Goal: Information Seeking & Learning: Learn about a topic

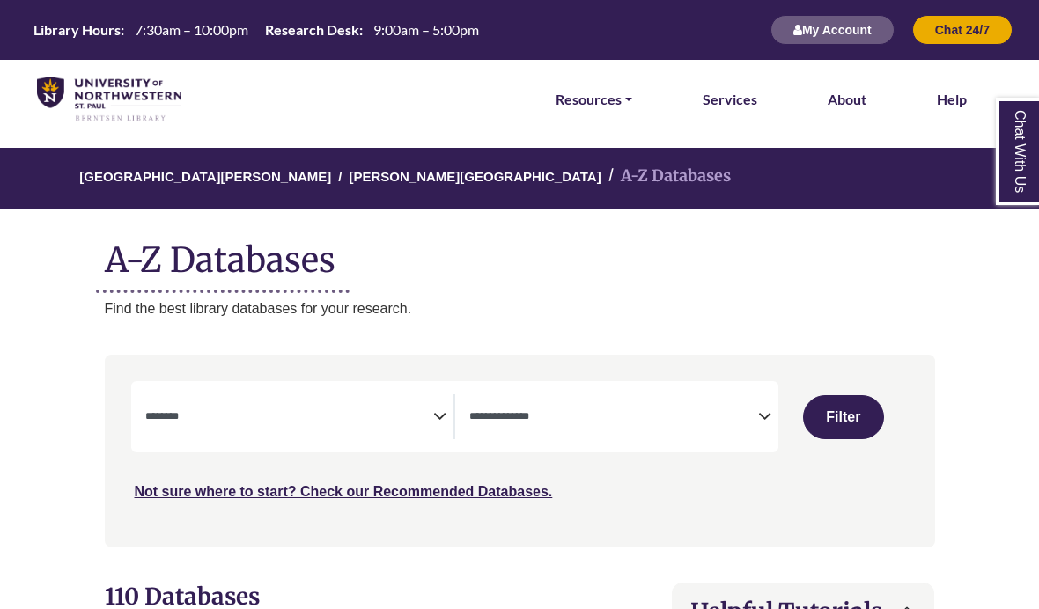
select select "Database Subject Filter"
select select "Database Types Filter"
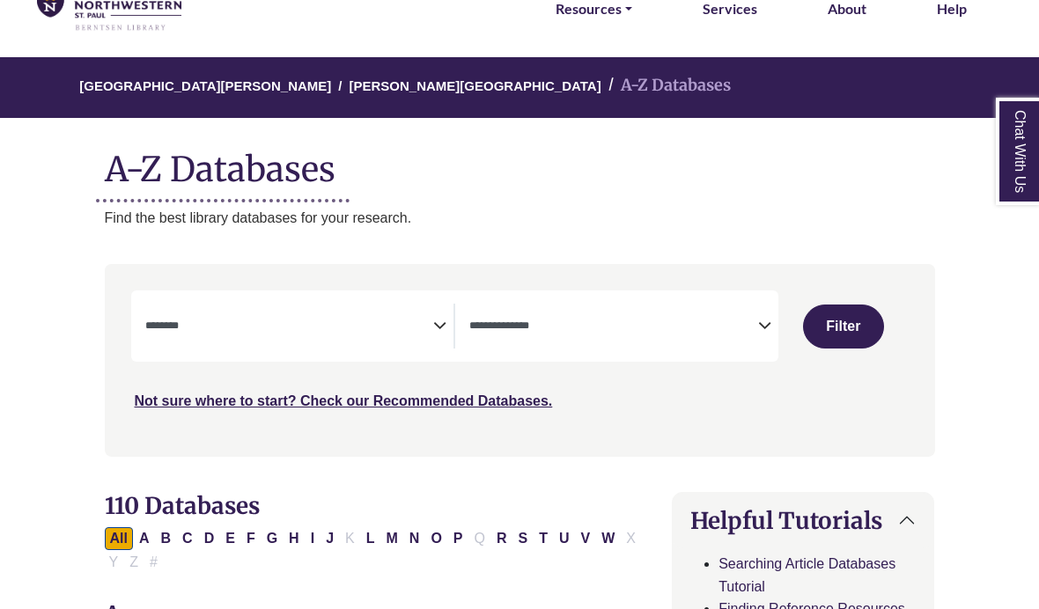
scroll to position [93, 0]
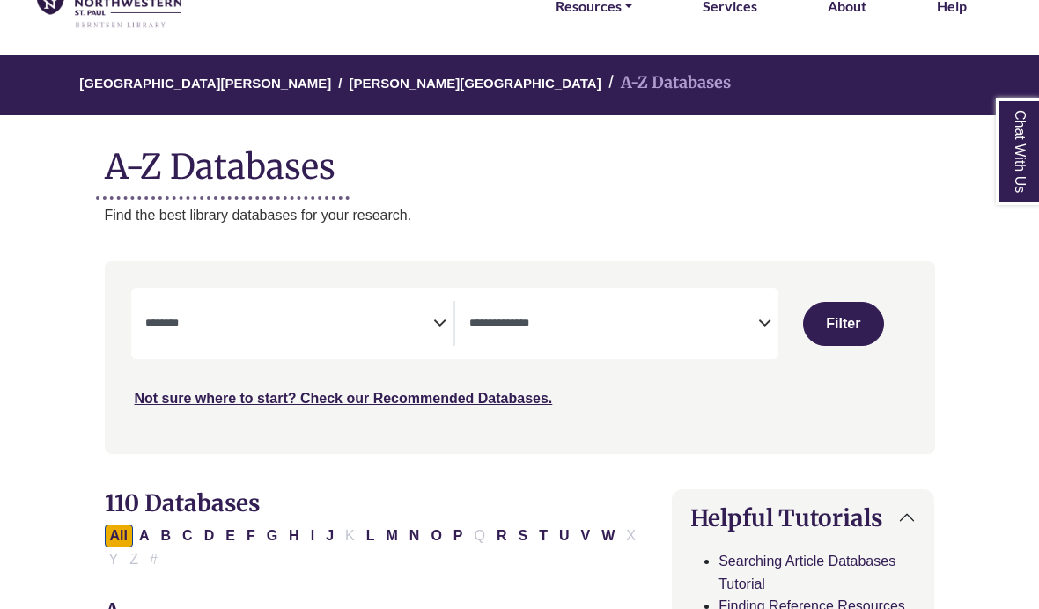
click at [376, 329] on textarea "Search" at bounding box center [289, 325] width 289 height 14
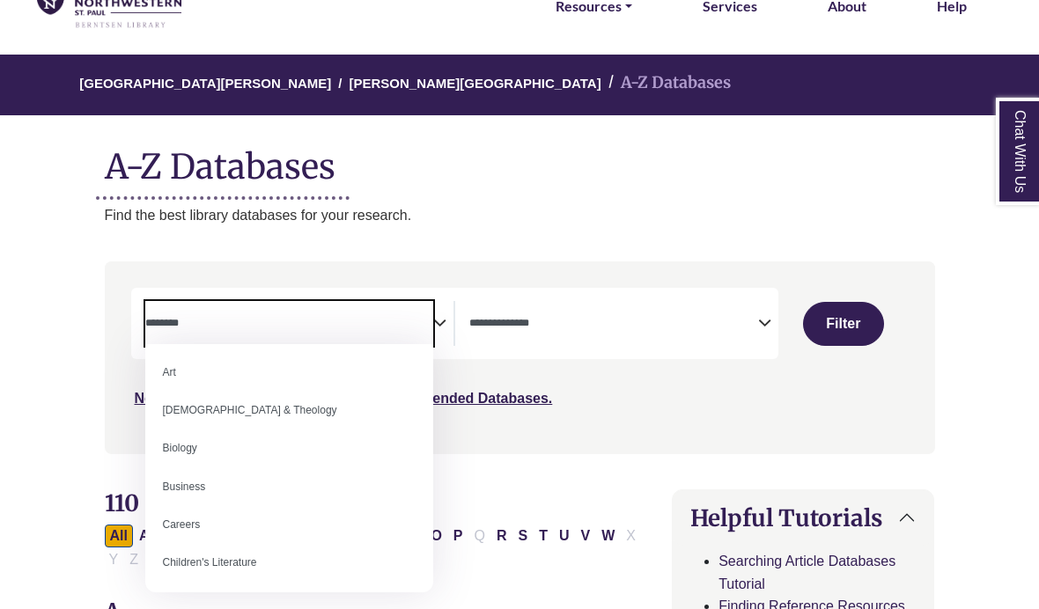
scroll to position [50, 0]
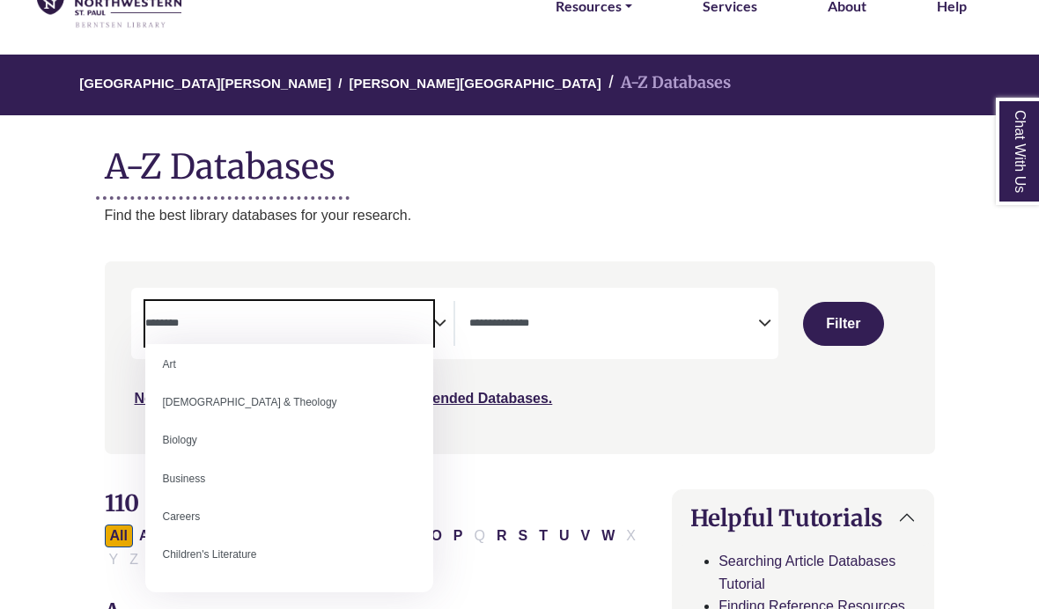
select select "*****"
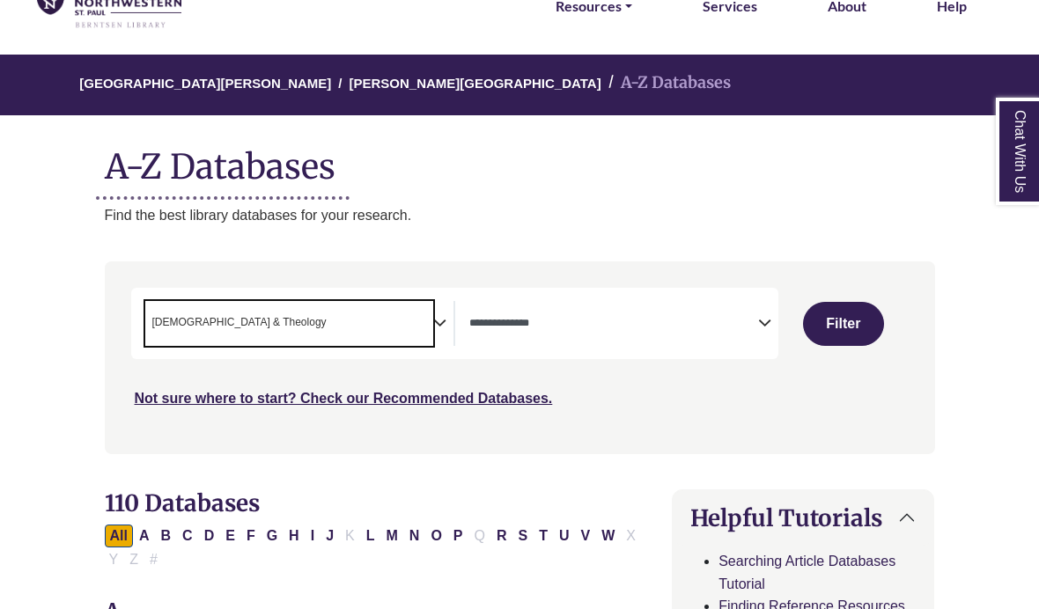
click at [696, 321] on textarea "Search" at bounding box center [613, 325] width 289 height 14
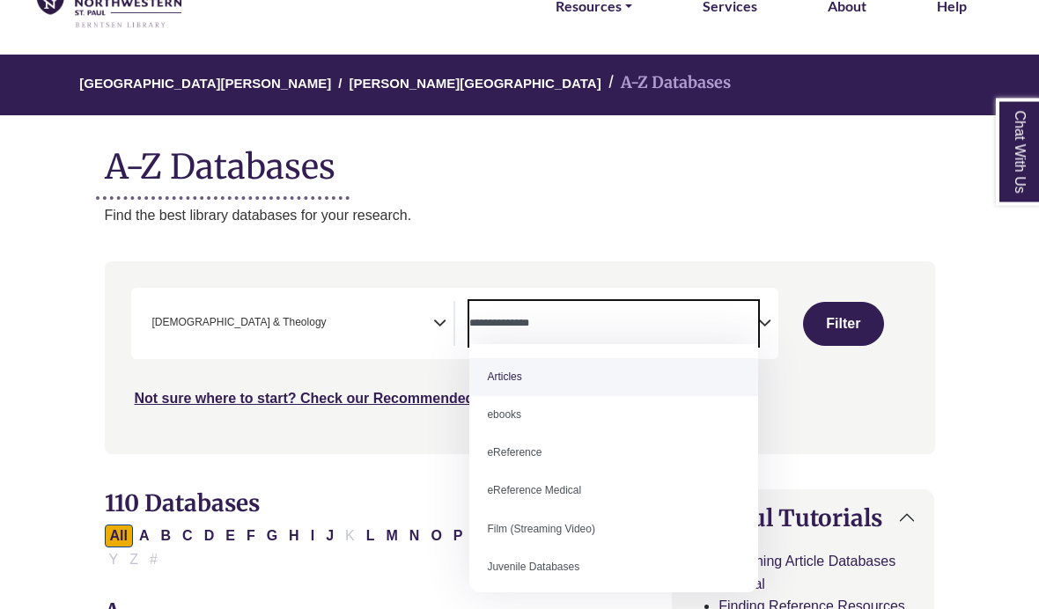
click at [404, 305] on span "× Bible & Theology" at bounding box center [289, 323] width 289 height 45
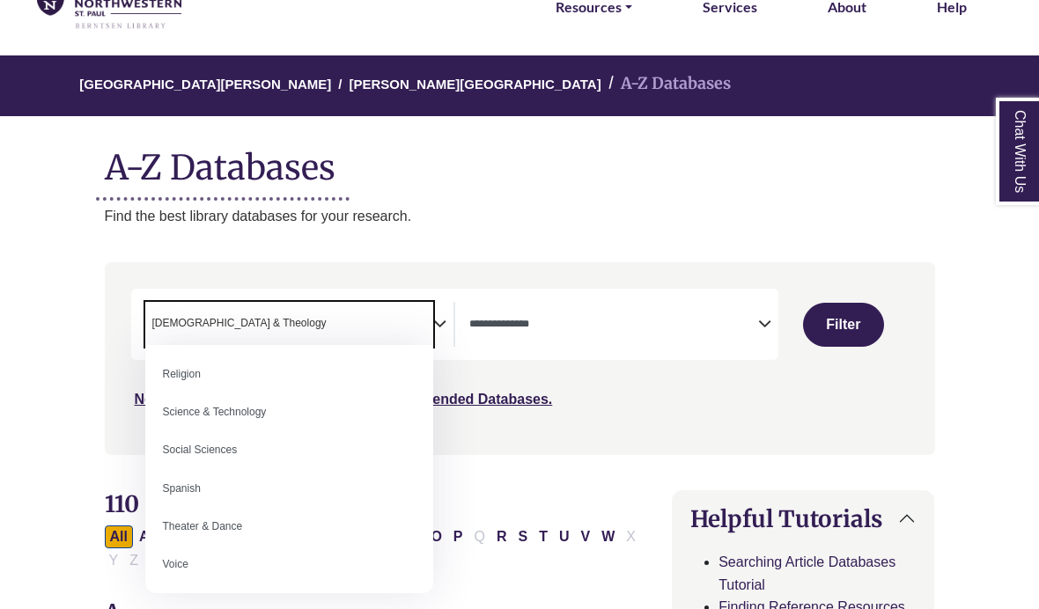
scroll to position [1476, 0]
click at [600, 184] on h1 "A-Z Databases" at bounding box center [520, 161] width 830 height 54
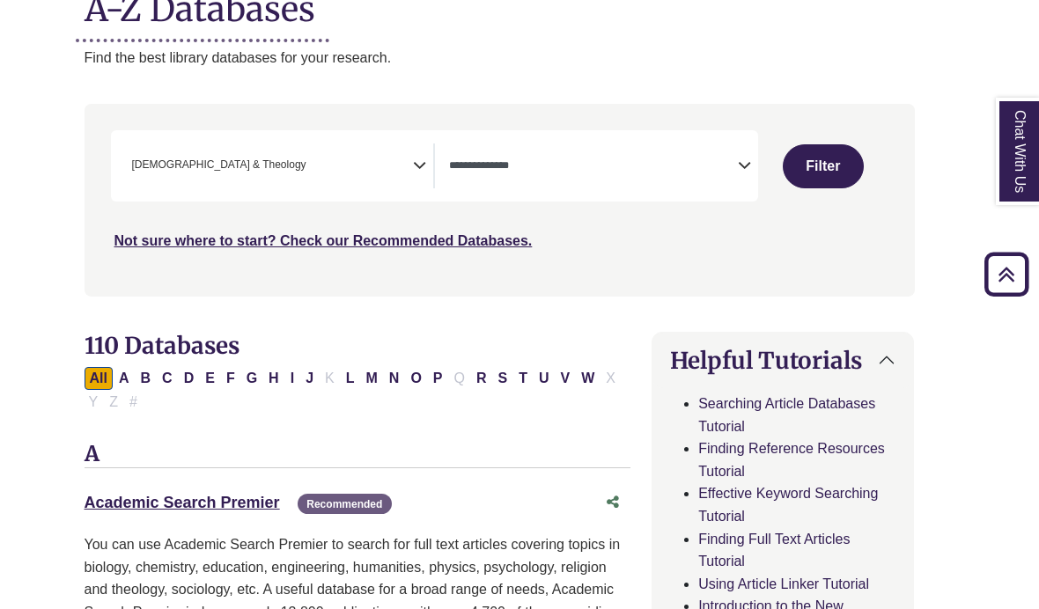
scroll to position [247, 20]
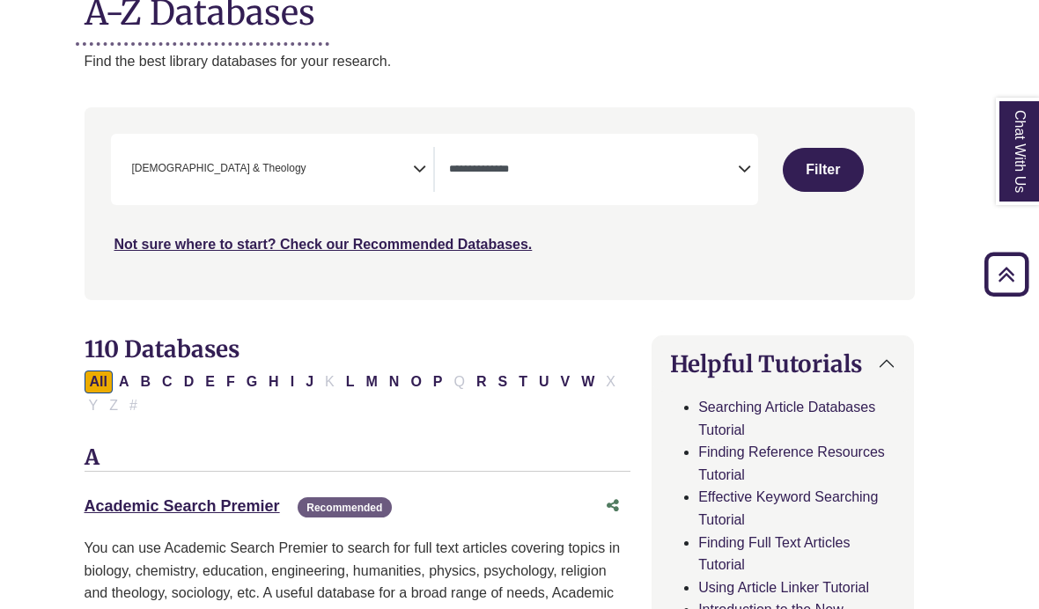
click at [813, 171] on button "Filter" at bounding box center [823, 170] width 81 height 44
select select "Database Types Filter"
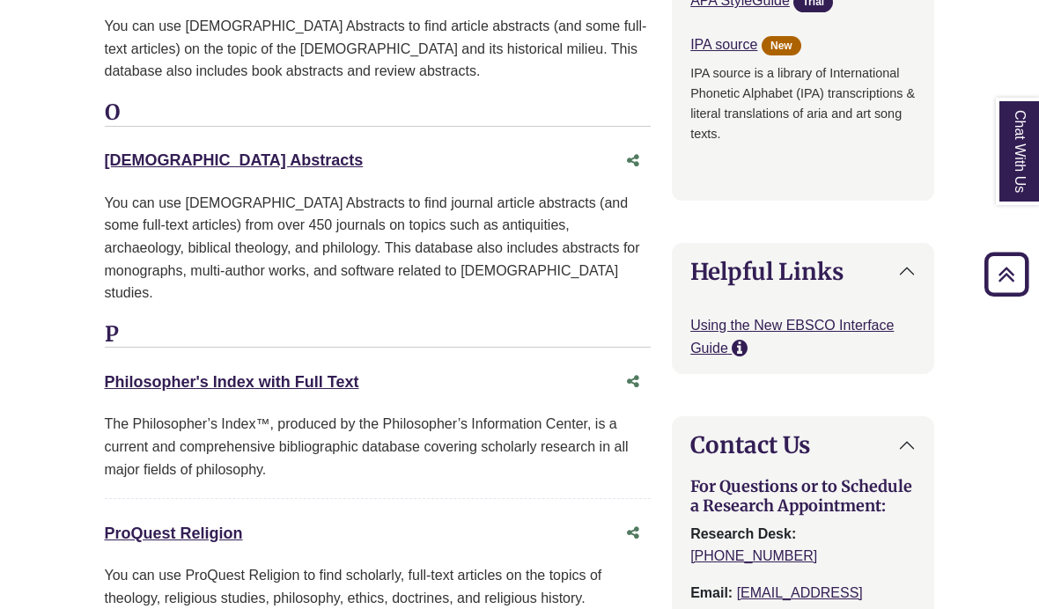
scroll to position [2144, 0]
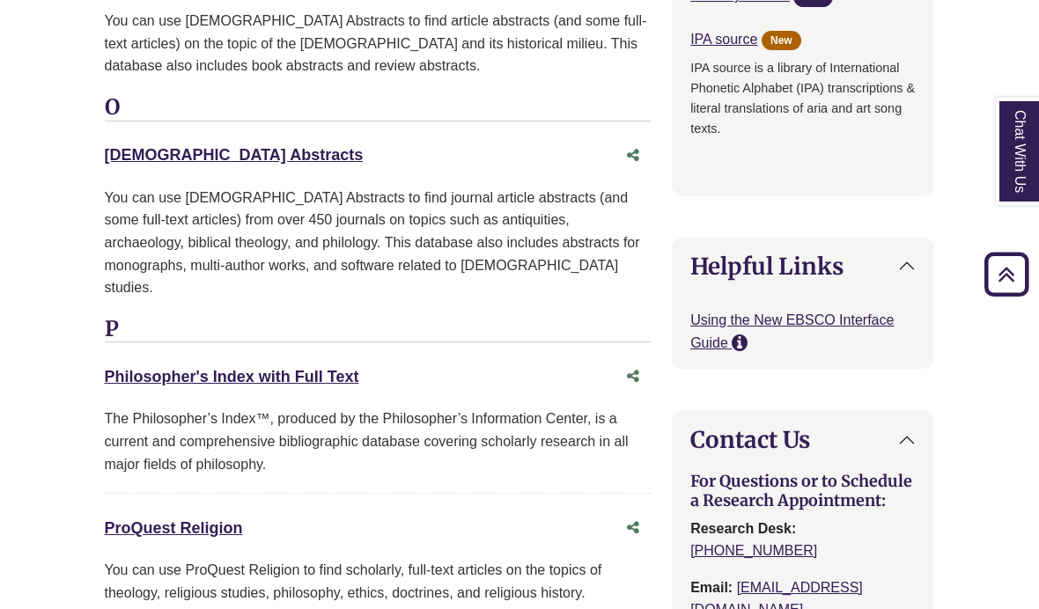
click at [213, 519] on link "ProQuest Religion This link opens in a new window" at bounding box center [174, 528] width 138 height 18
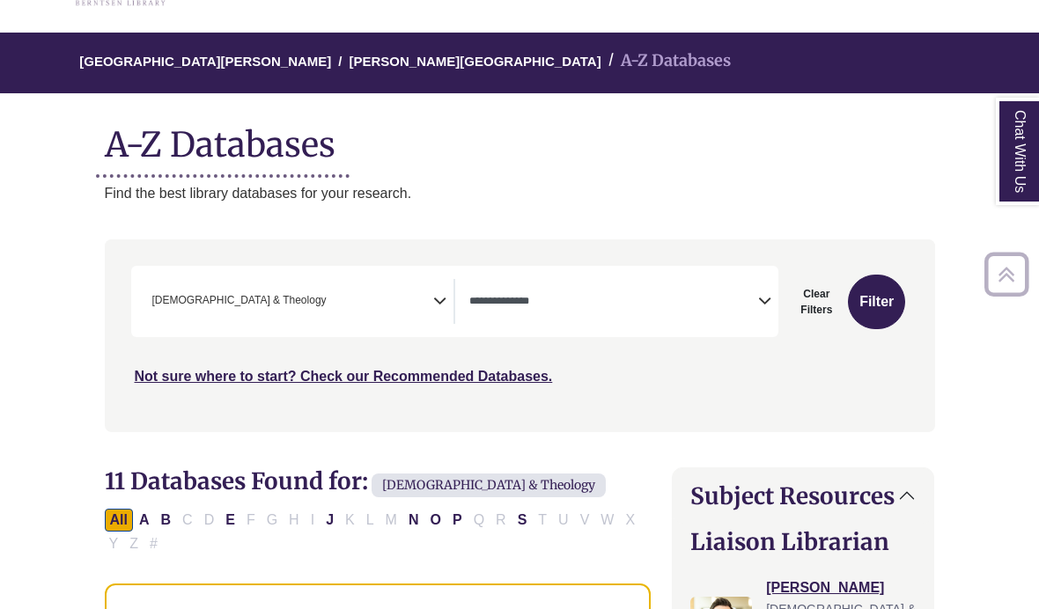
click at [337, 287] on span "× Bible & Theology" at bounding box center [289, 301] width 289 height 45
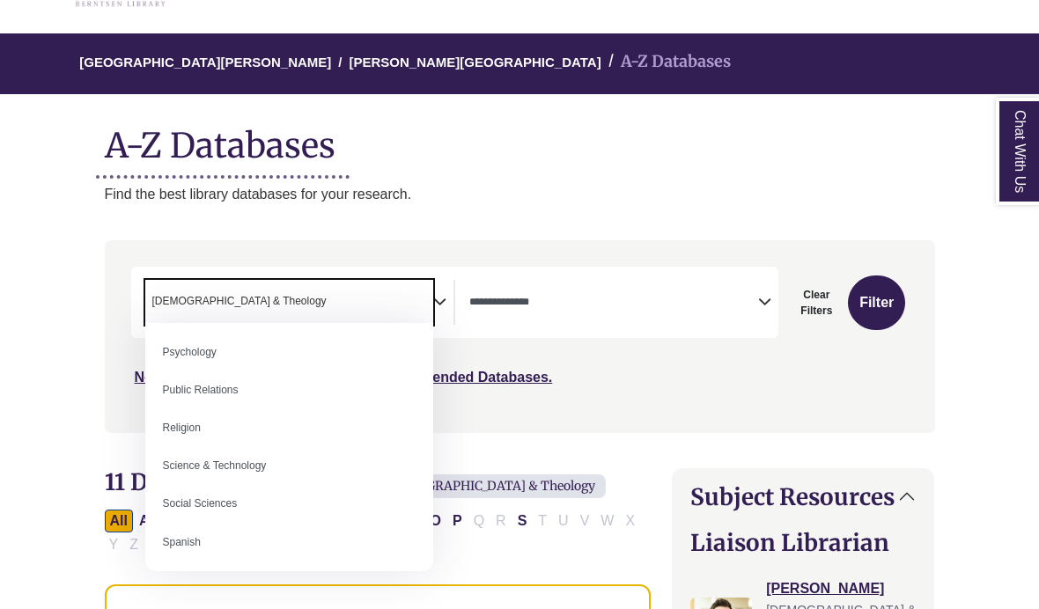
scroll to position [1441, 0]
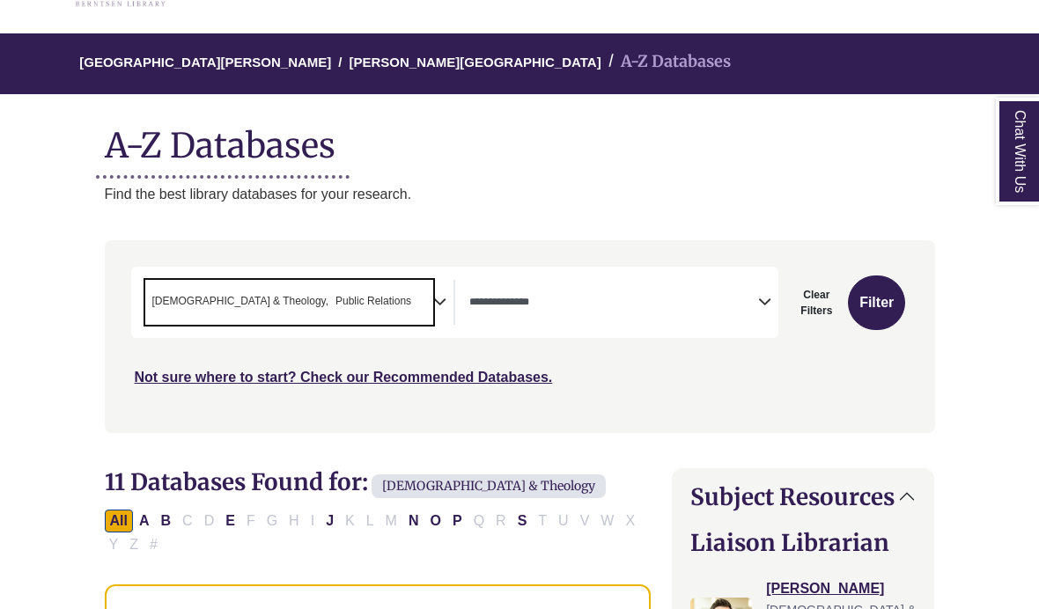
click at [372, 304] on span "× Bible & Theology × Public Relations" at bounding box center [289, 302] width 289 height 45
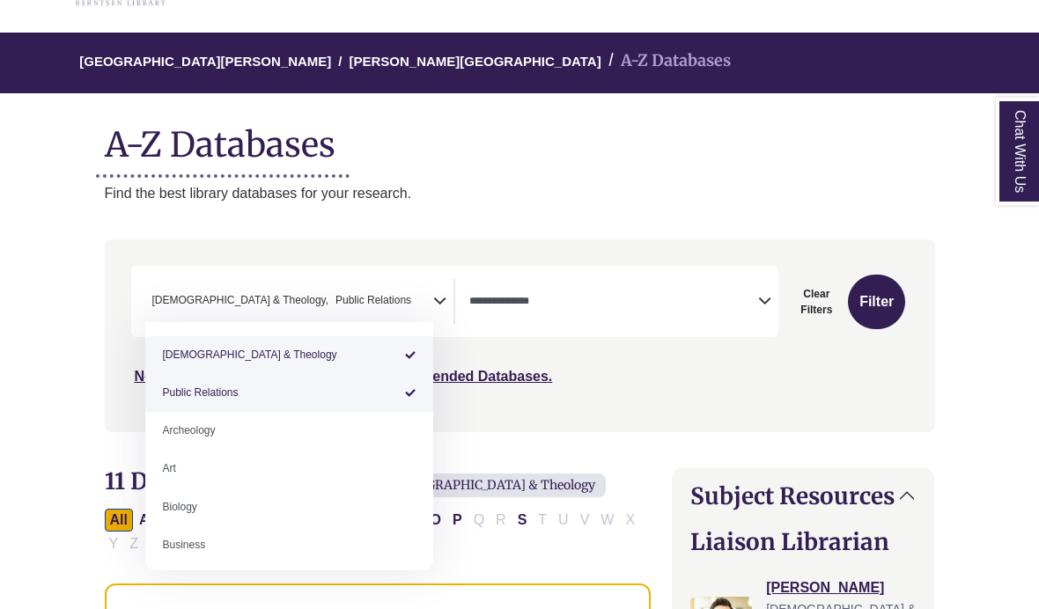
scroll to position [0, 0]
select select "******"
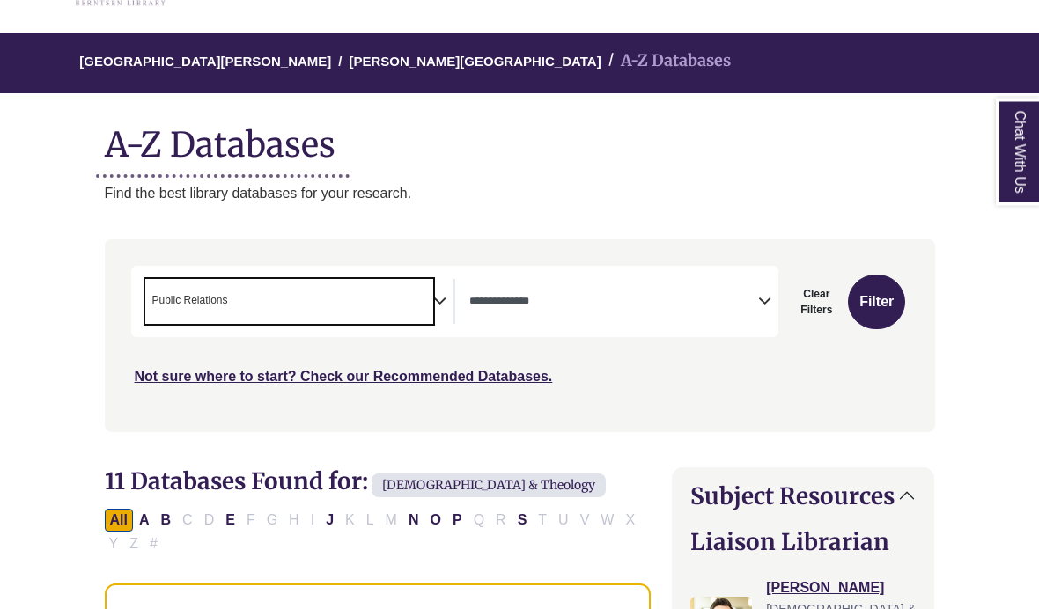
click at [892, 307] on button "Filter" at bounding box center [876, 302] width 57 height 55
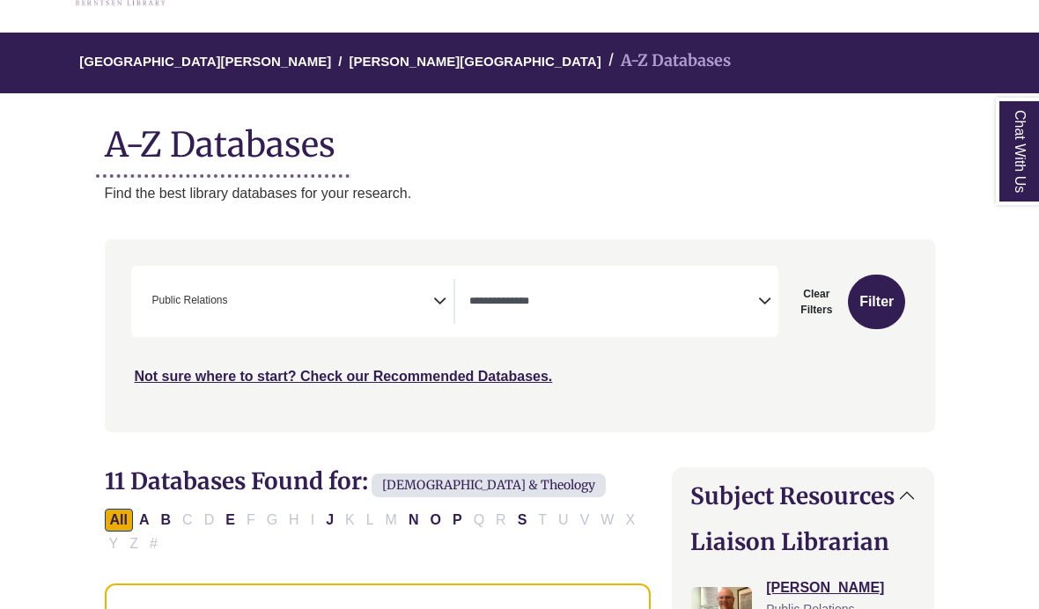
select select "Database Types Filter"
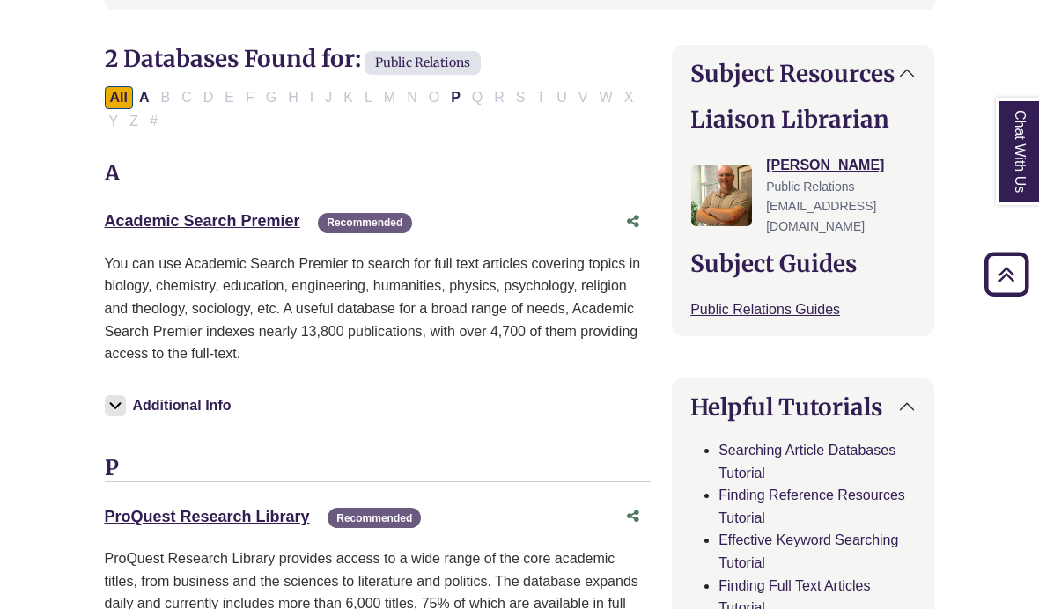
scroll to position [510, 0]
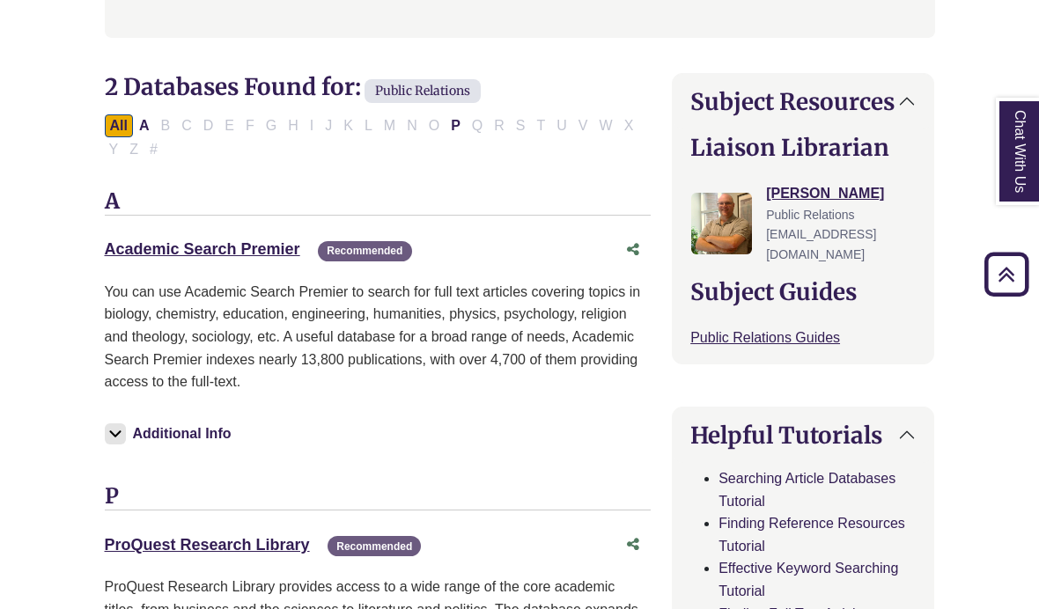
click at [245, 254] on link "Academic Search Premier This link opens in a new window" at bounding box center [202, 249] width 195 height 18
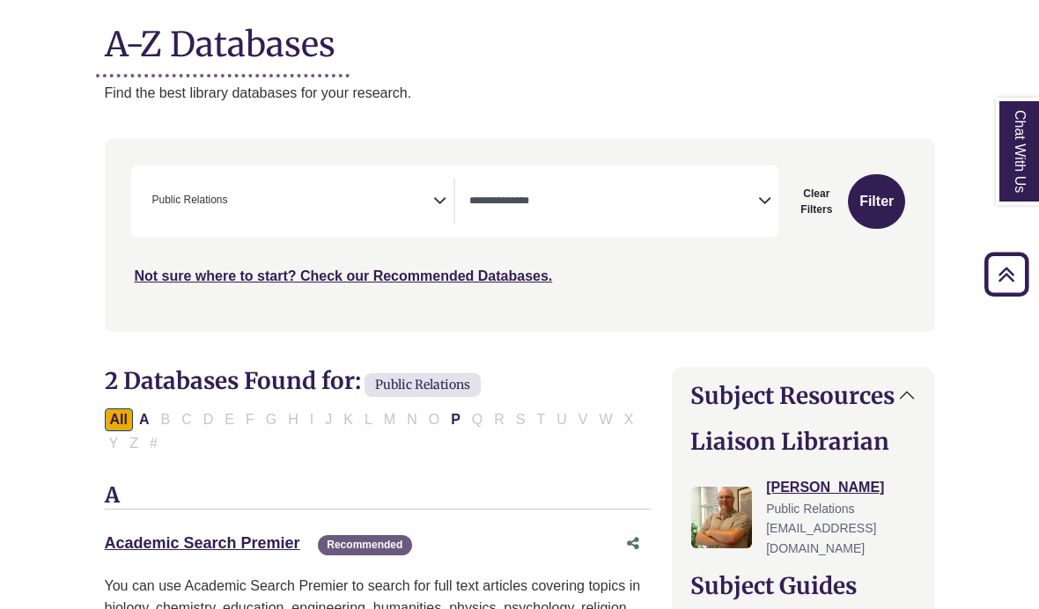
scroll to position [217, 0]
click at [416, 180] on span "× Public Relations" at bounding box center [289, 200] width 289 height 45
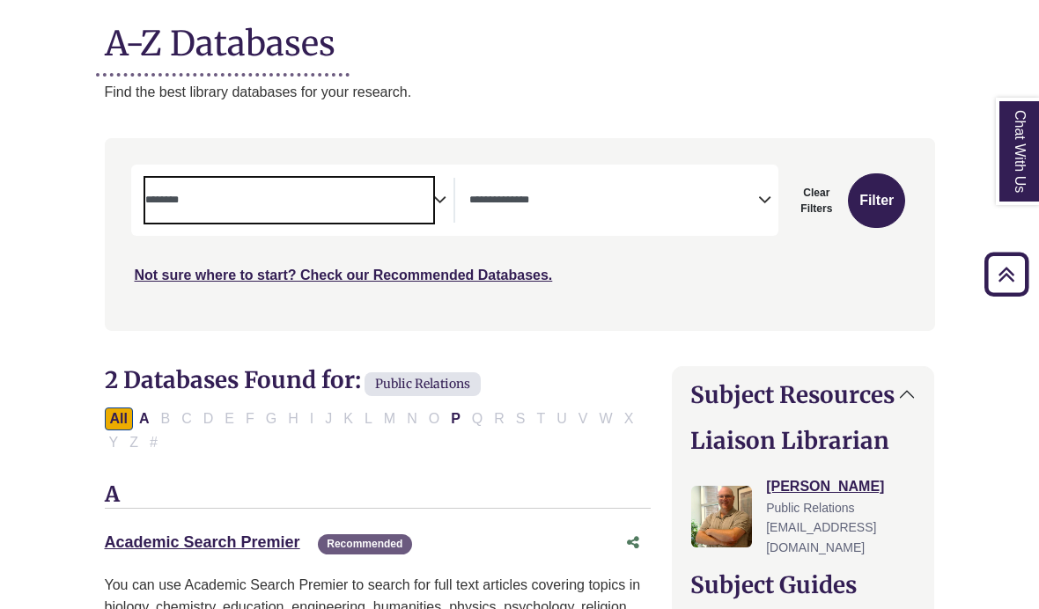
click at [383, 196] on textarea "Search" at bounding box center [289, 202] width 289 height 14
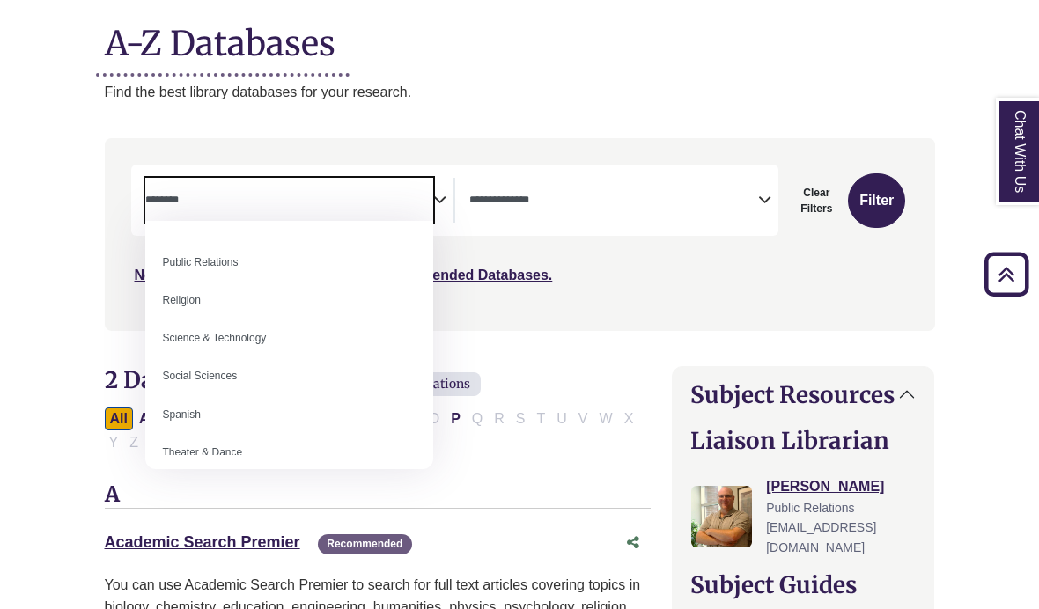
scroll to position [1427, 0]
select select "******"
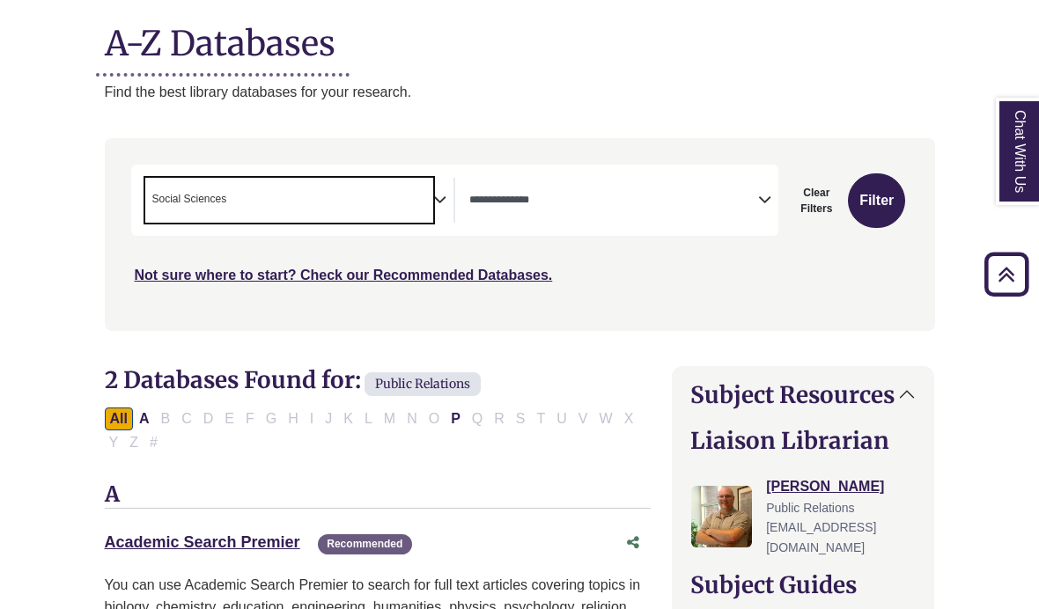
click at [901, 182] on div "Clear Filters Filter" at bounding box center [847, 200] width 116 height 55
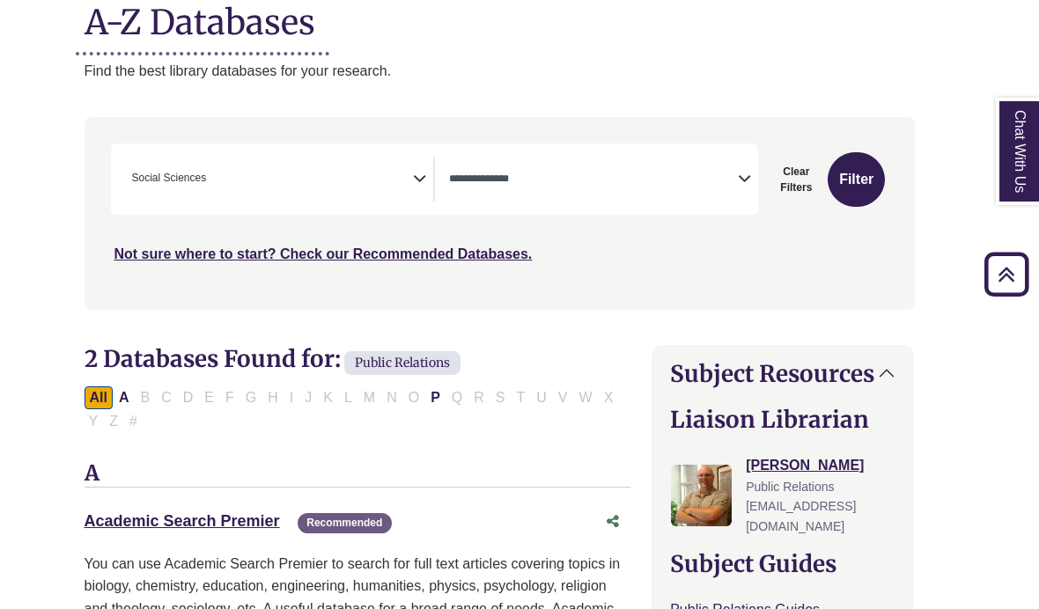
scroll to position [235, 20]
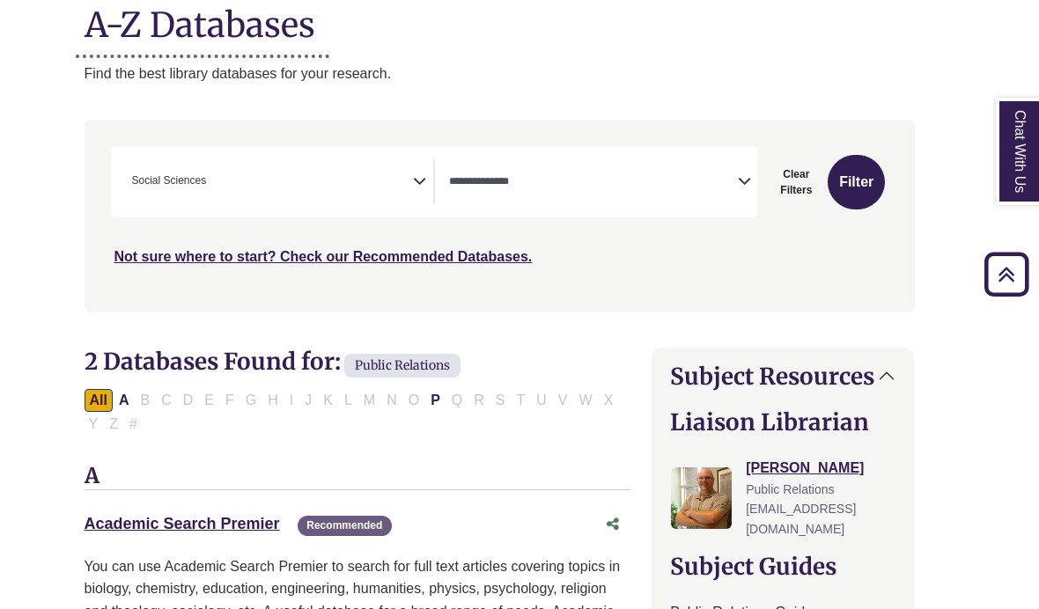
click at [860, 180] on button "Filter" at bounding box center [856, 182] width 57 height 55
select select "Database Types Filter"
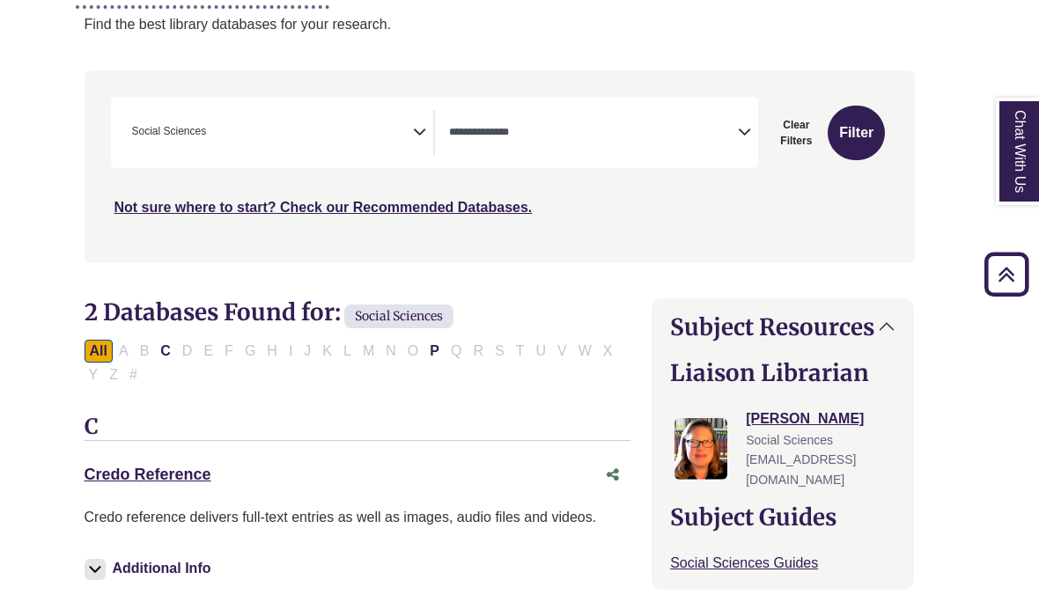
scroll to position [207, 20]
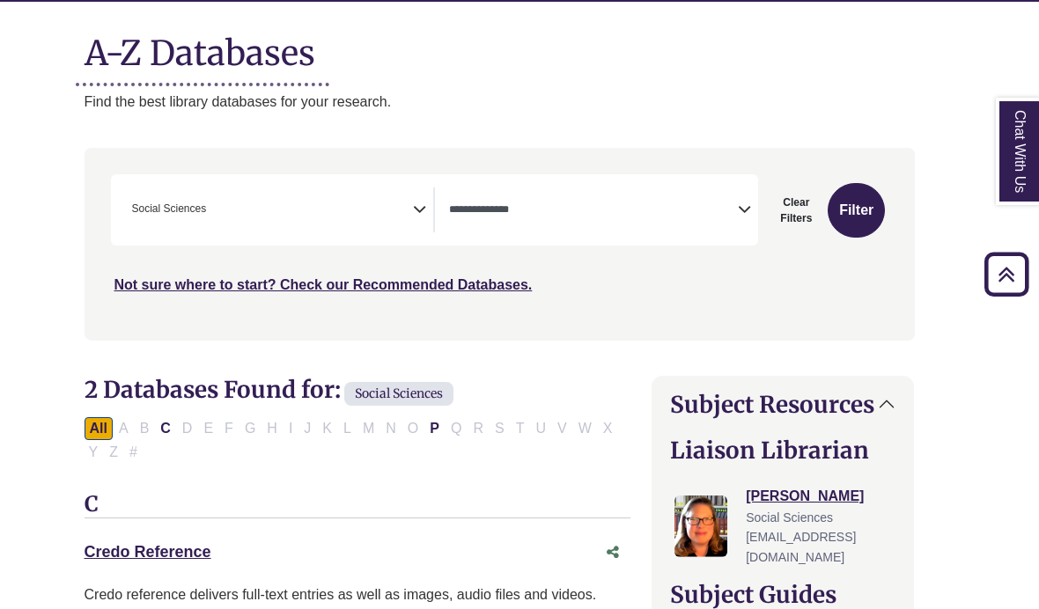
click at [417, 203] on icon "Search filters" at bounding box center [419, 208] width 13 height 26
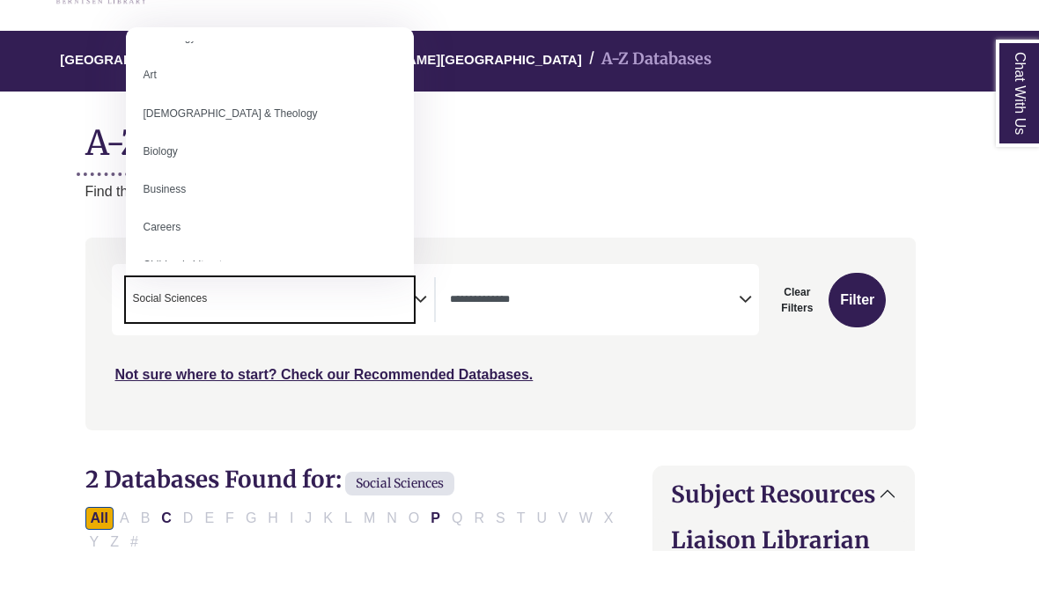
scroll to position [51, 0]
click at [369, 335] on span "× Social Sciences" at bounding box center [270, 357] width 289 height 45
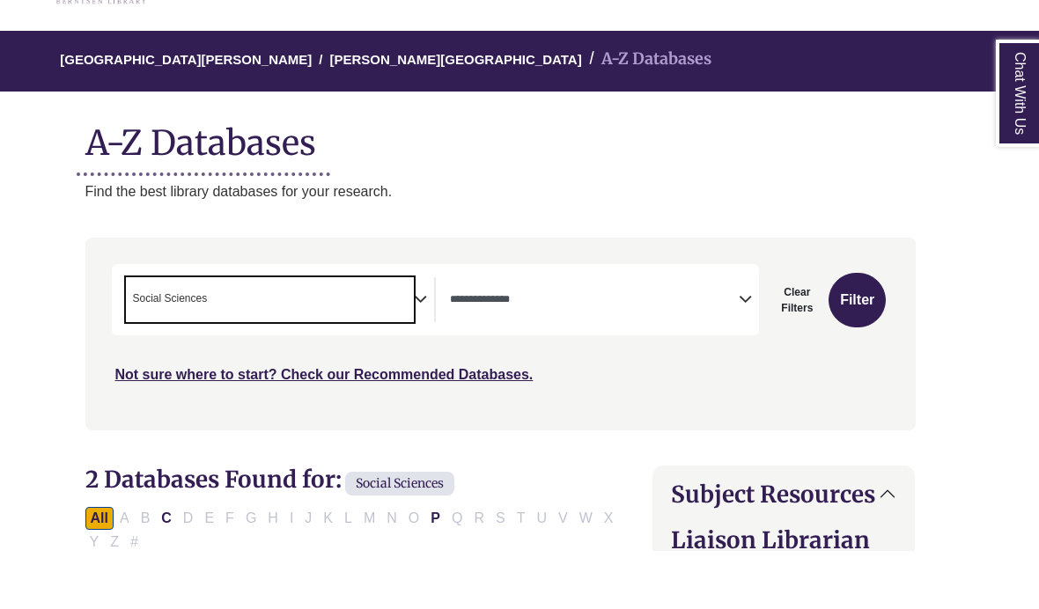
click at [376, 335] on span "× Social Sciences" at bounding box center [270, 357] width 289 height 45
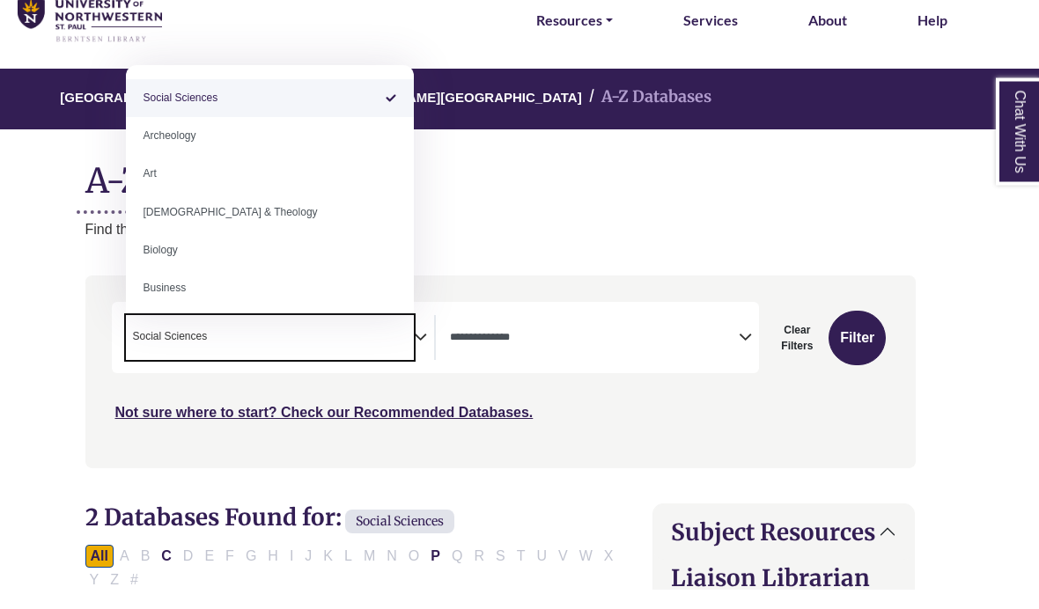
scroll to position [0, 0]
select select "Database Subject Filter"
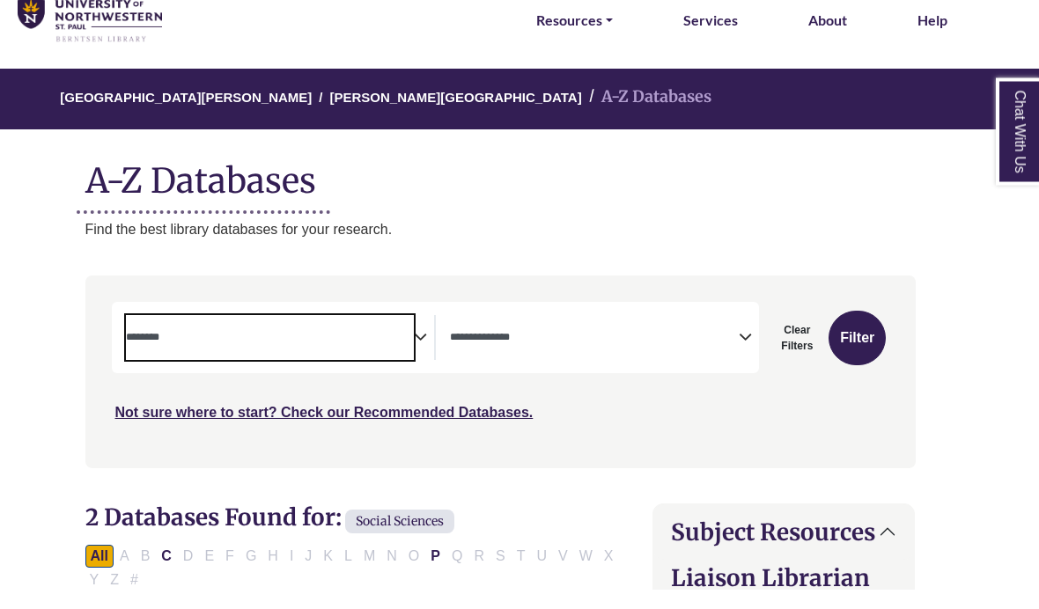
click at [669, 352] on textarea "Search" at bounding box center [594, 359] width 289 height 14
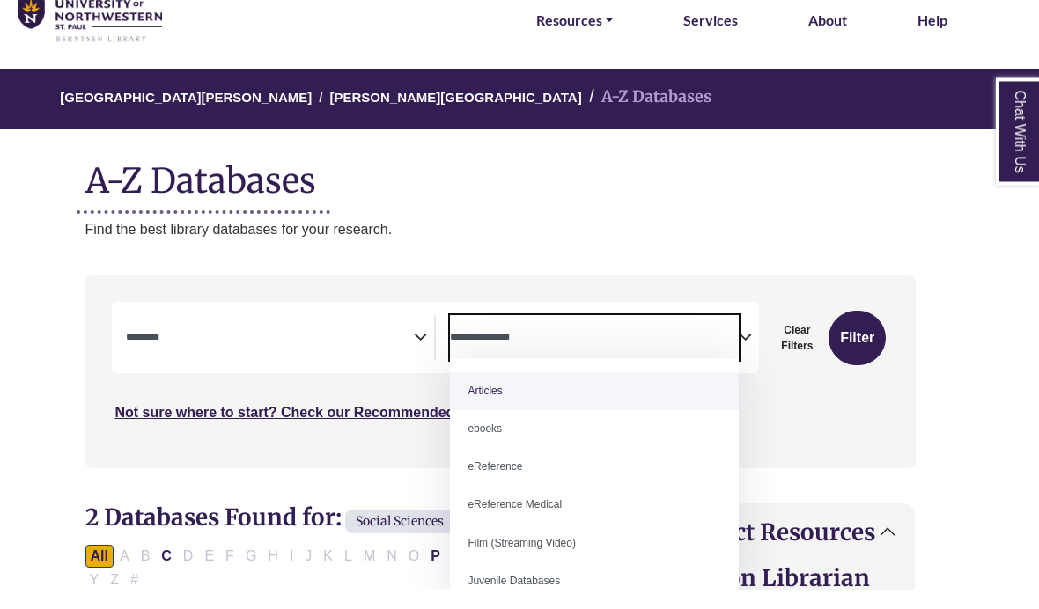
select select "*****"
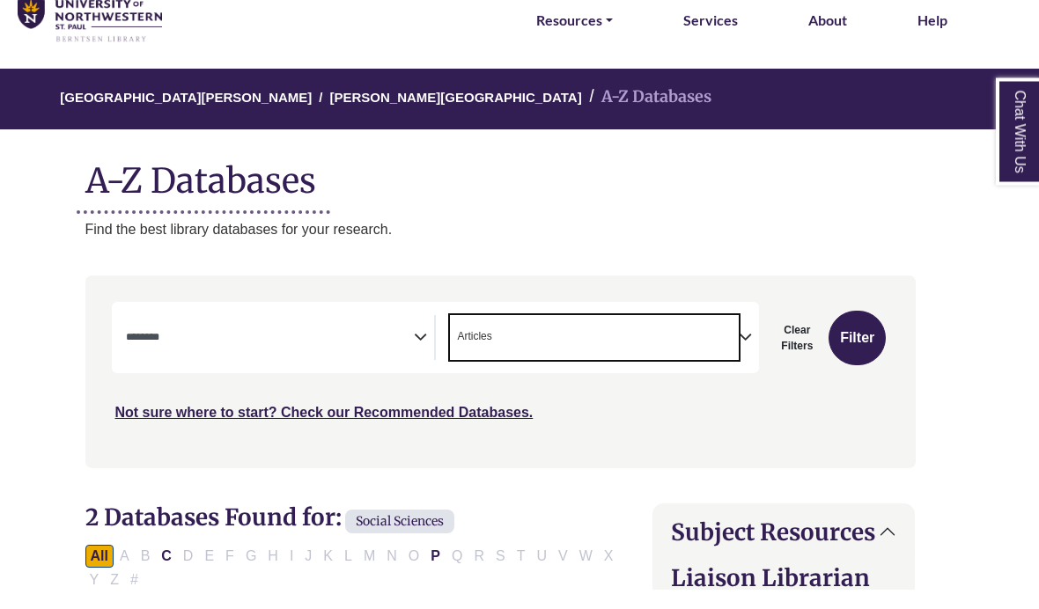
click at [837, 348] on button "Filter" at bounding box center [856, 358] width 57 height 55
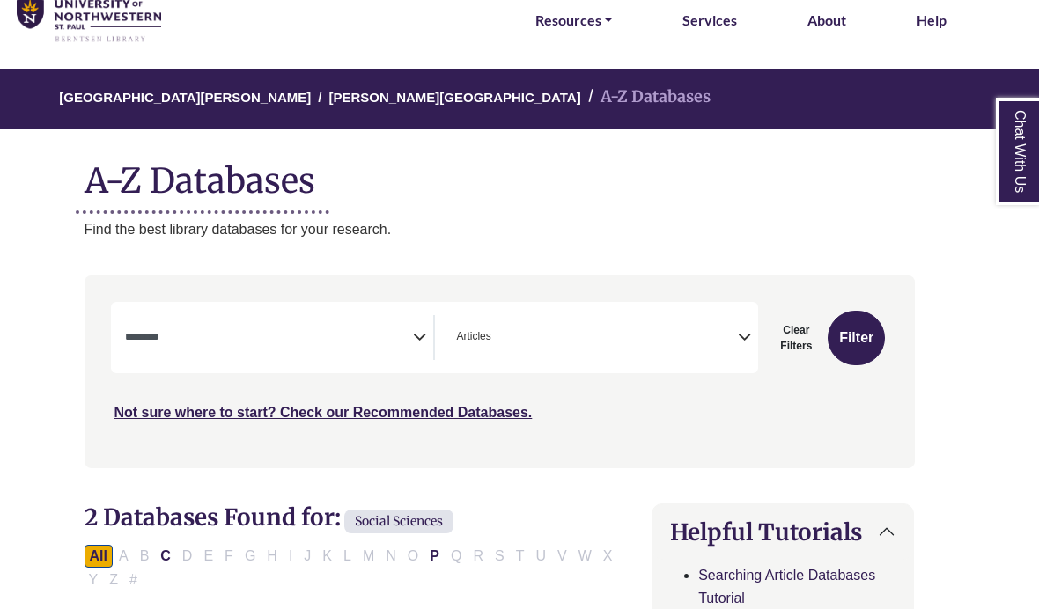
select select "Database Subject Filter"
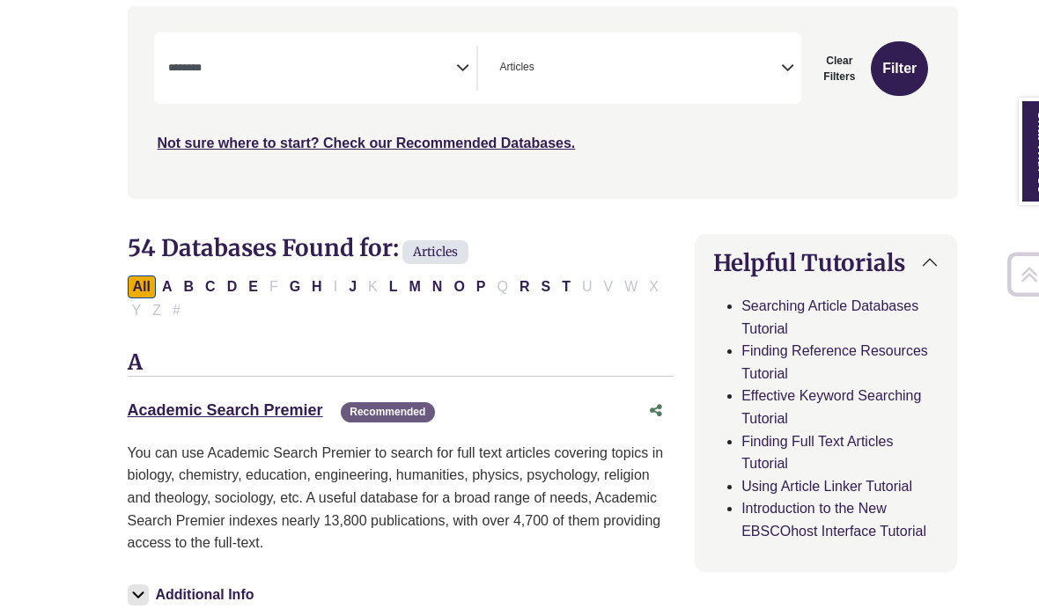
scroll to position [353, 0]
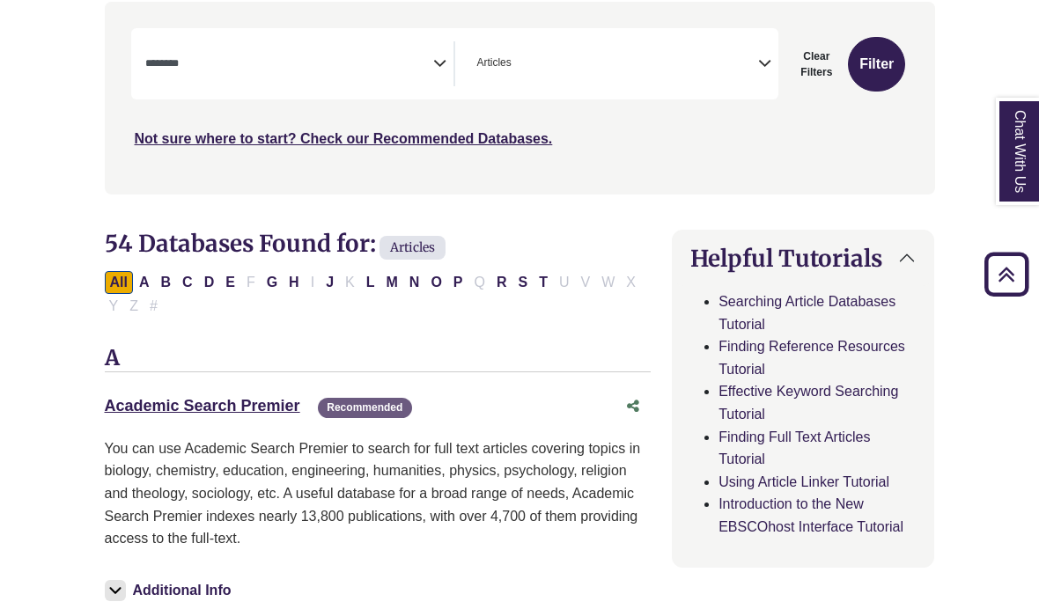
click at [251, 410] on link "Academic Search Premier This link opens in a new window" at bounding box center [202, 406] width 195 height 18
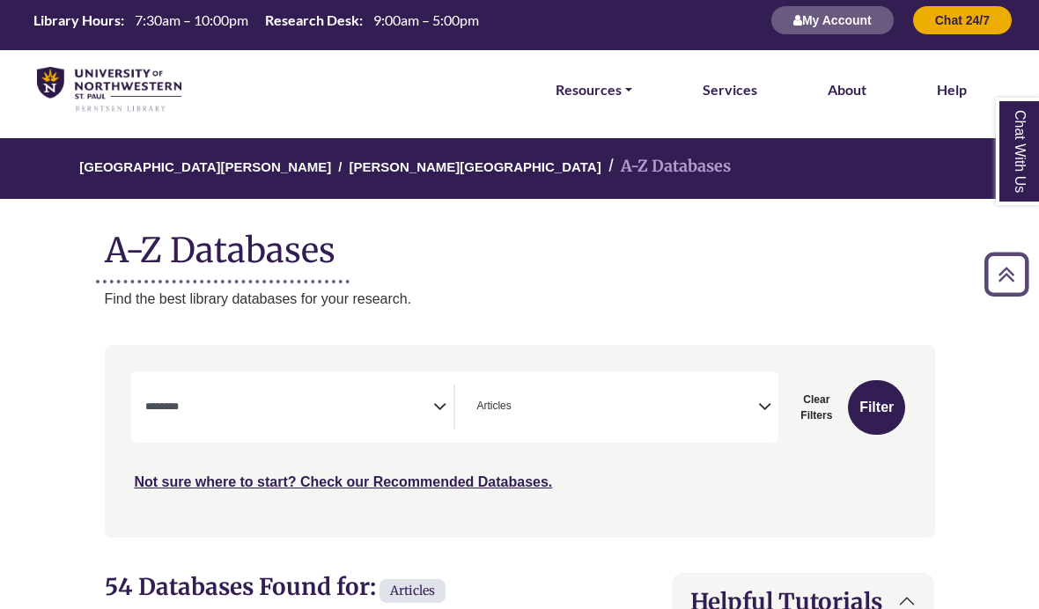
scroll to position [0, 0]
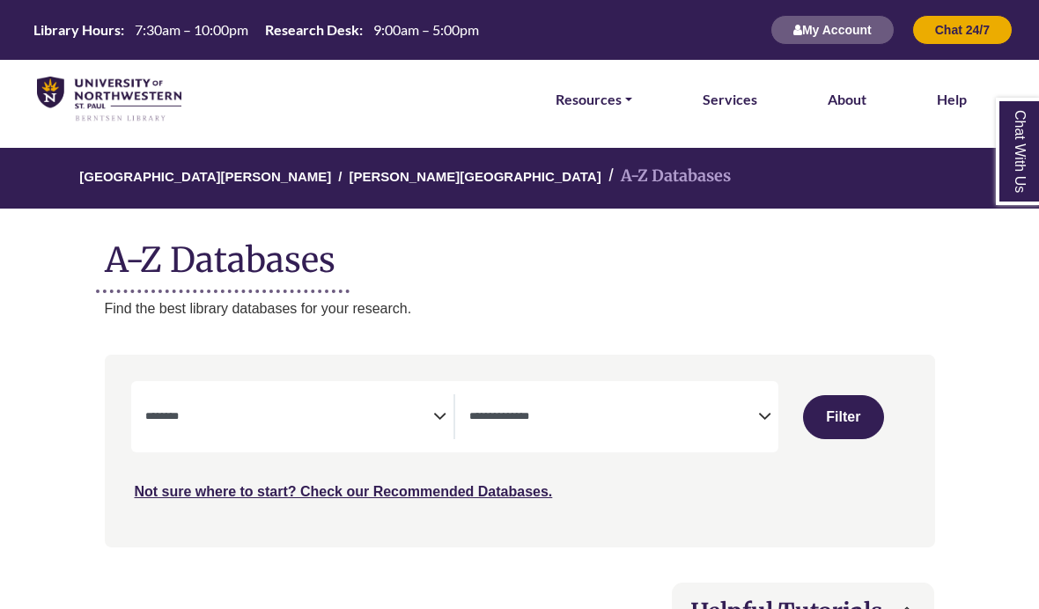
select select "Database Subject Filter"
select select "Database Types Filter"
select select "Database Subject Filter"
select select "Database Types Filter"
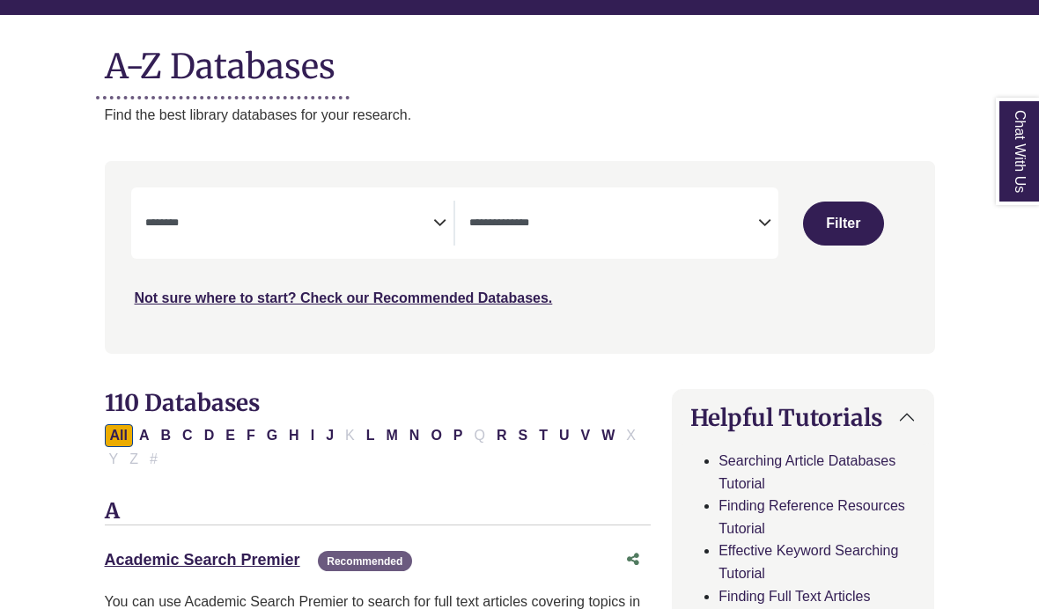
scroll to position [193, 0]
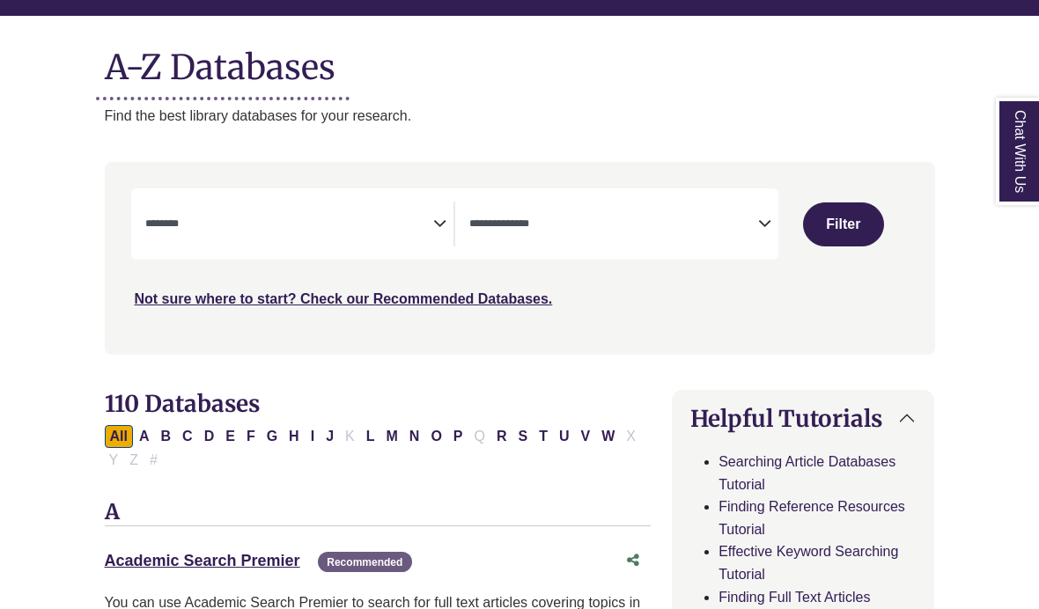
click at [159, 229] on textarea "Search" at bounding box center [289, 225] width 289 height 14
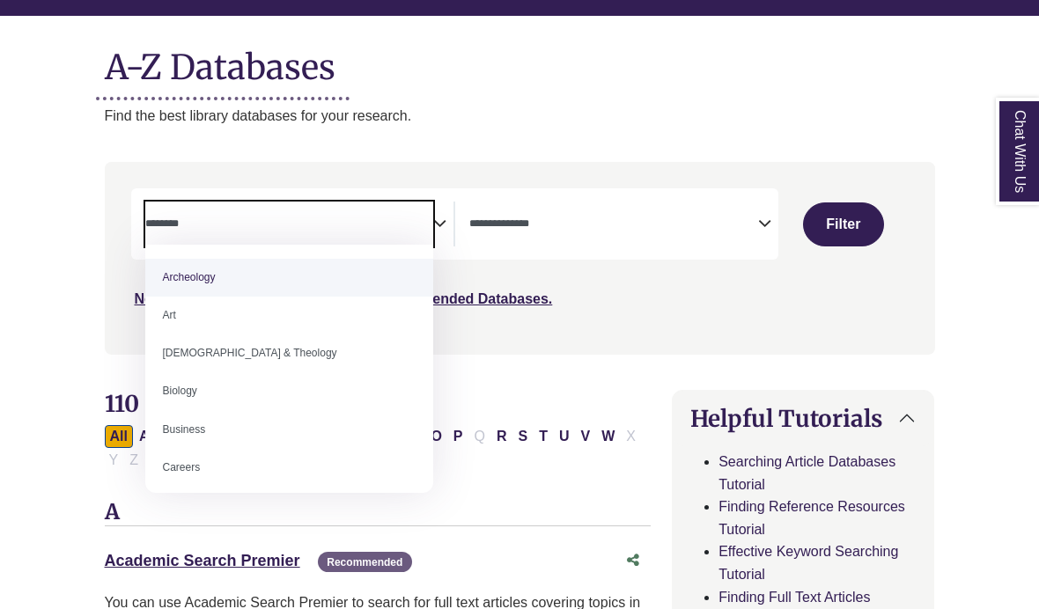
scroll to position [-1, 0]
click at [560, 239] on span "Search filters" at bounding box center [613, 224] width 289 height 45
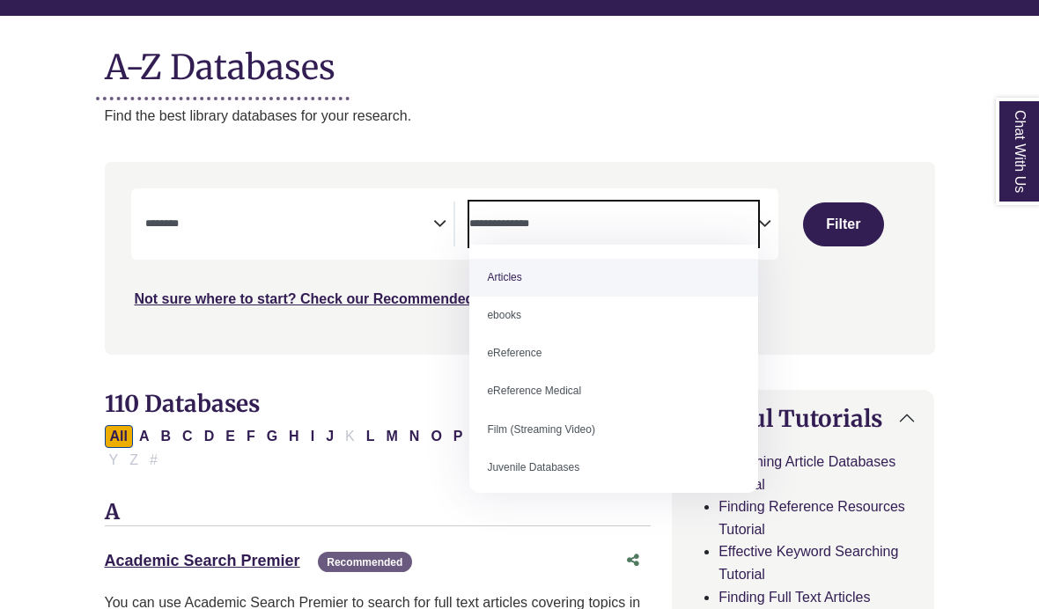
click at [547, 230] on textarea "Search" at bounding box center [613, 225] width 289 height 14
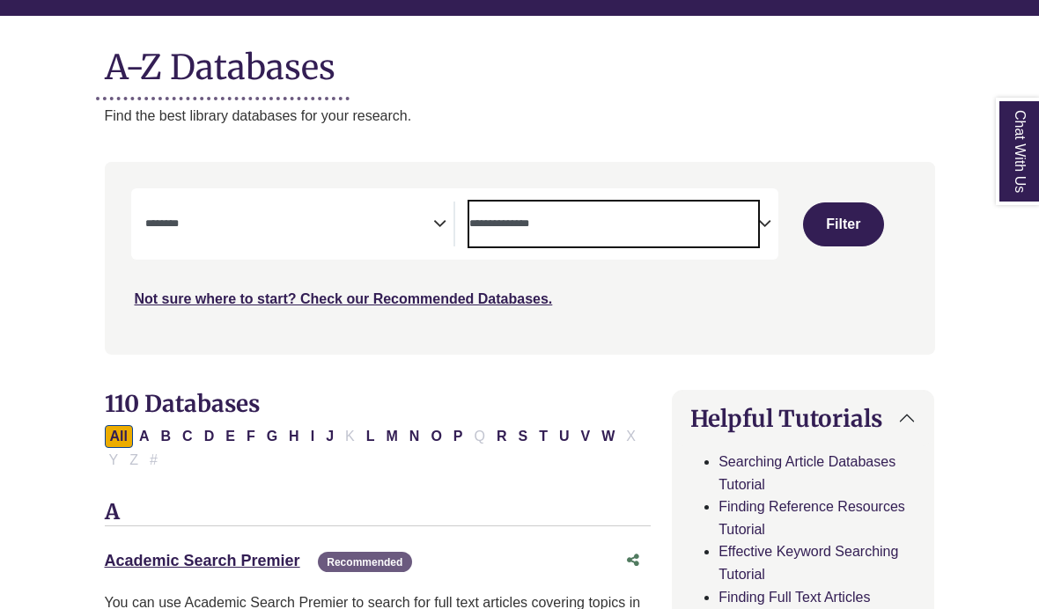
click at [508, 227] on textarea "Search" at bounding box center [613, 225] width 289 height 14
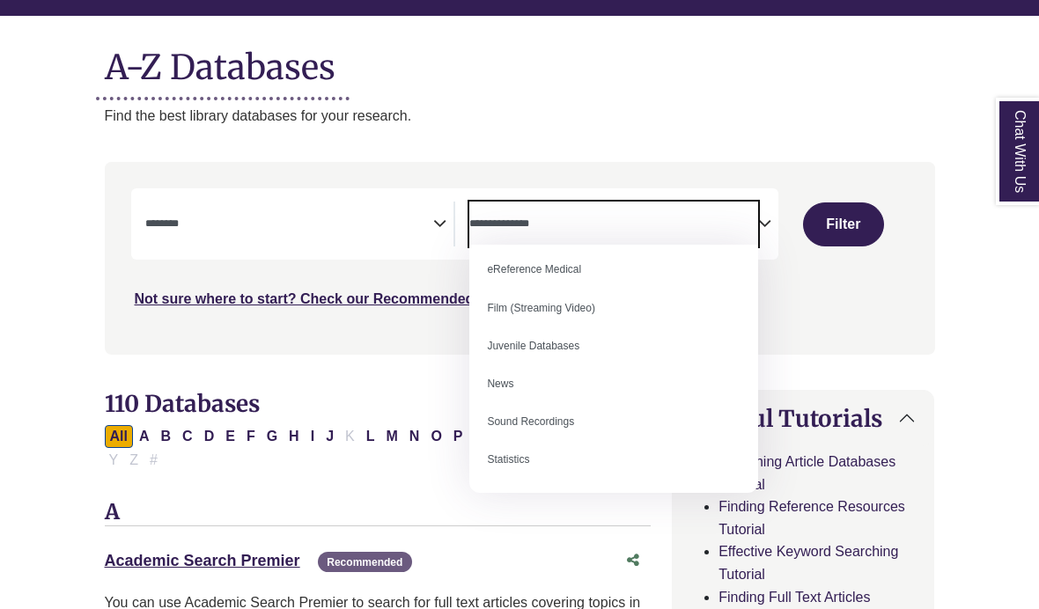
scroll to position [121, 0]
click at [279, 111] on p "Find the best library databases for your research." at bounding box center [520, 116] width 830 height 23
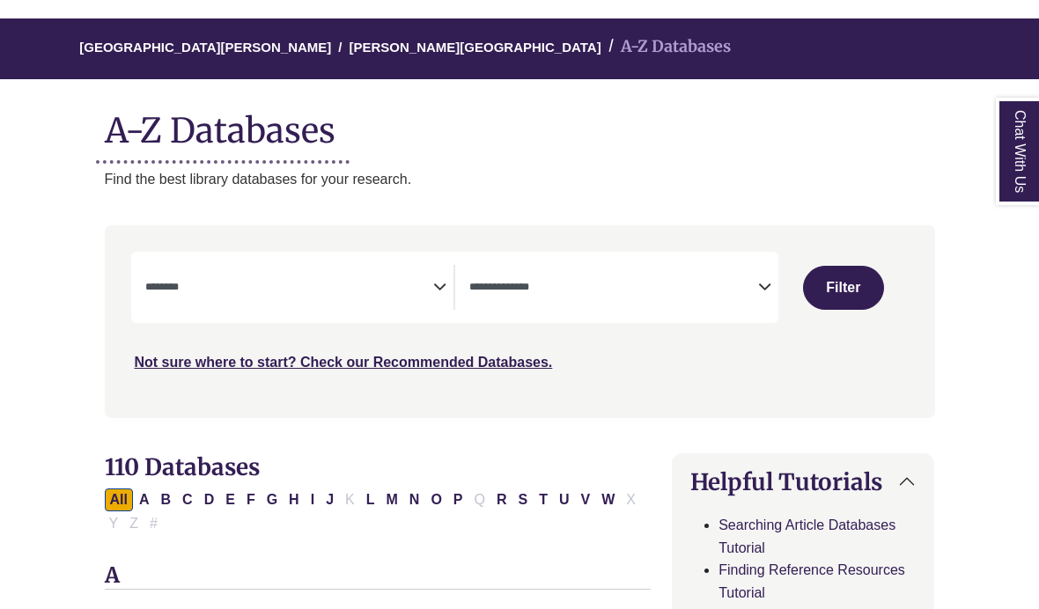
scroll to position [0, 0]
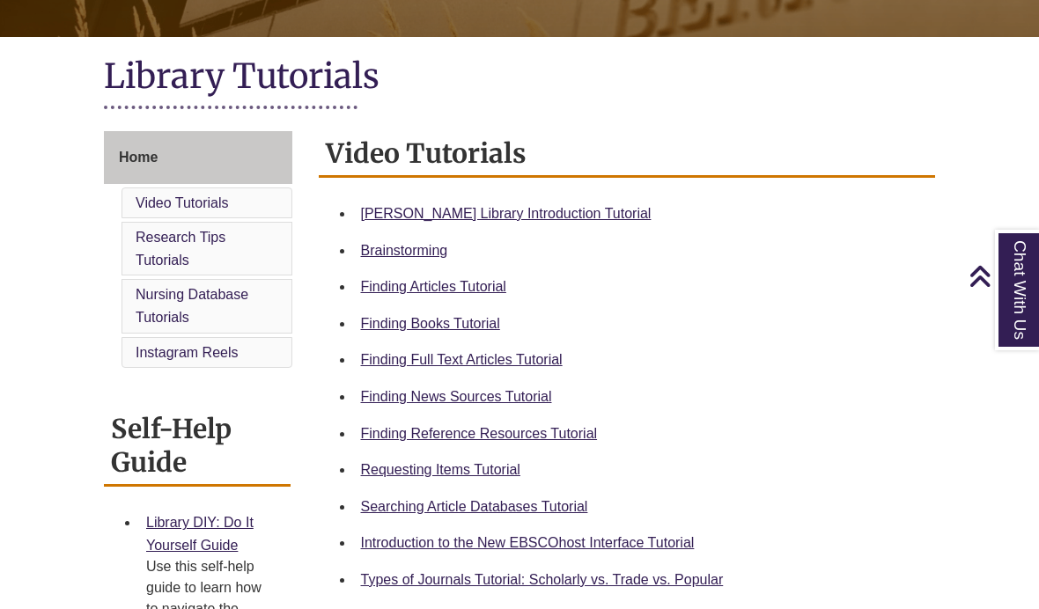
scroll to position [364, 0]
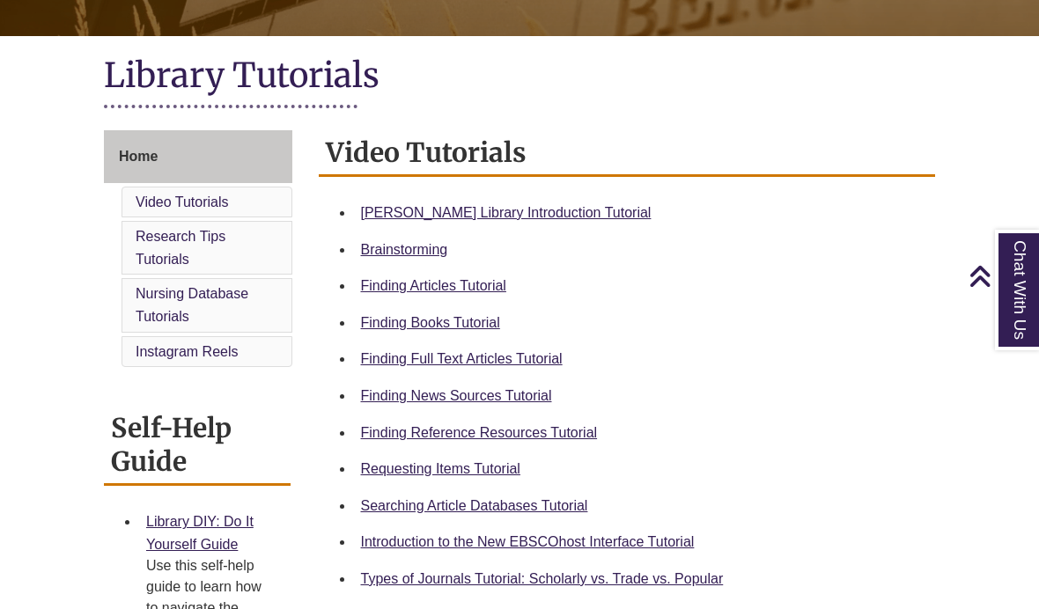
click at [394, 507] on link "Searching Article Databases Tutorial" at bounding box center [474, 505] width 227 height 15
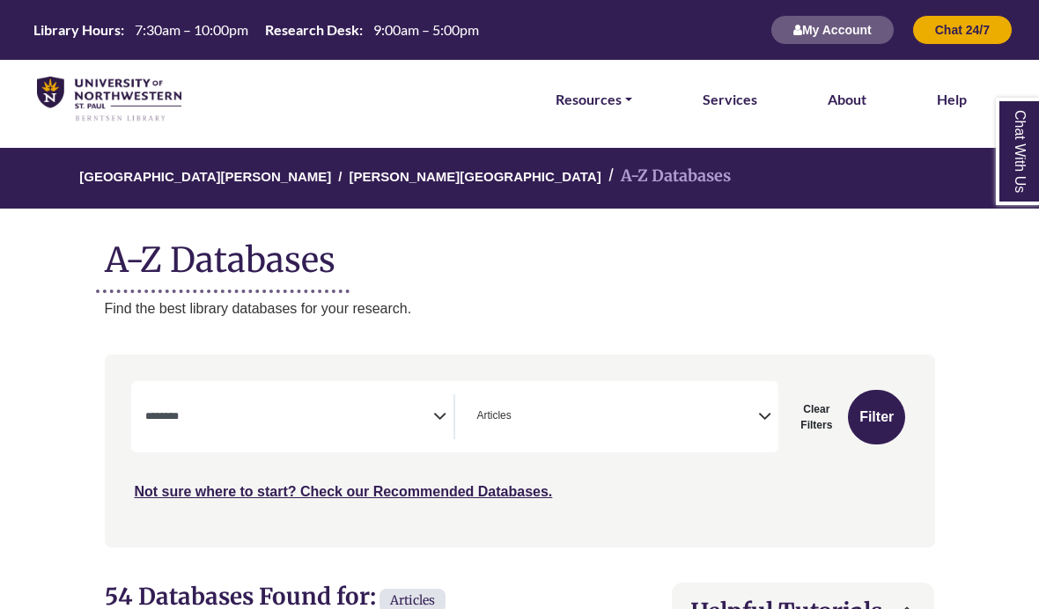
select select "Database Subject Filter"
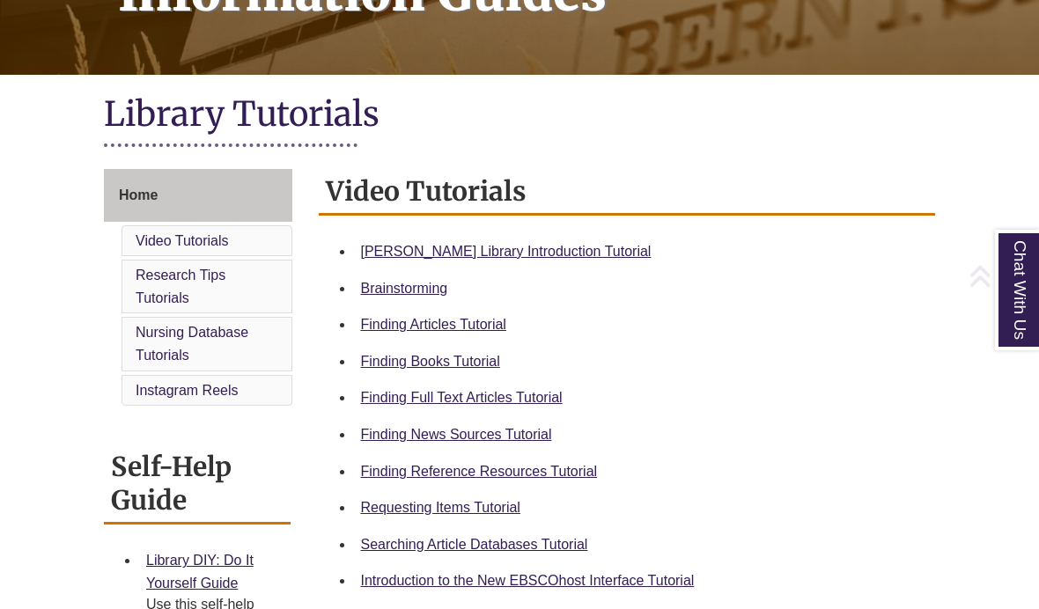
scroll to position [377, 0]
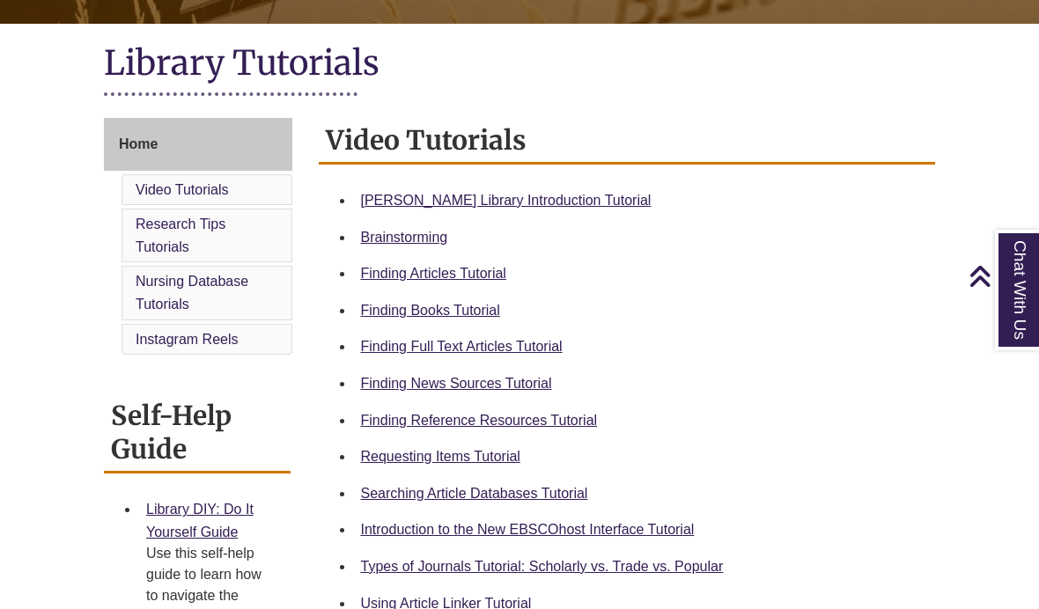
click at [379, 350] on link "Finding Full Text Articles Tutorial" at bounding box center [462, 346] width 202 height 15
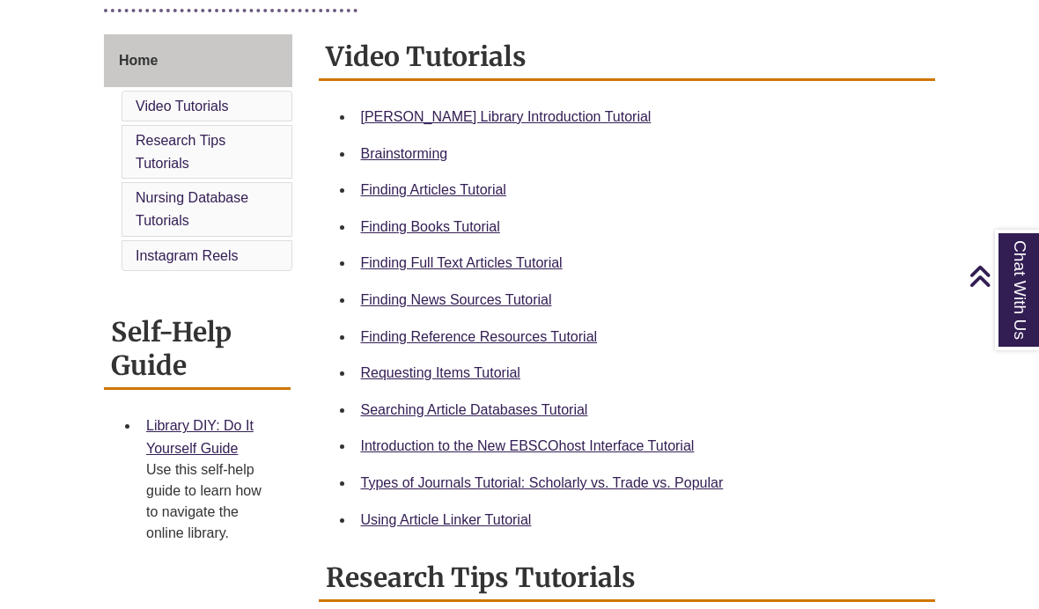
scroll to position [475, 0]
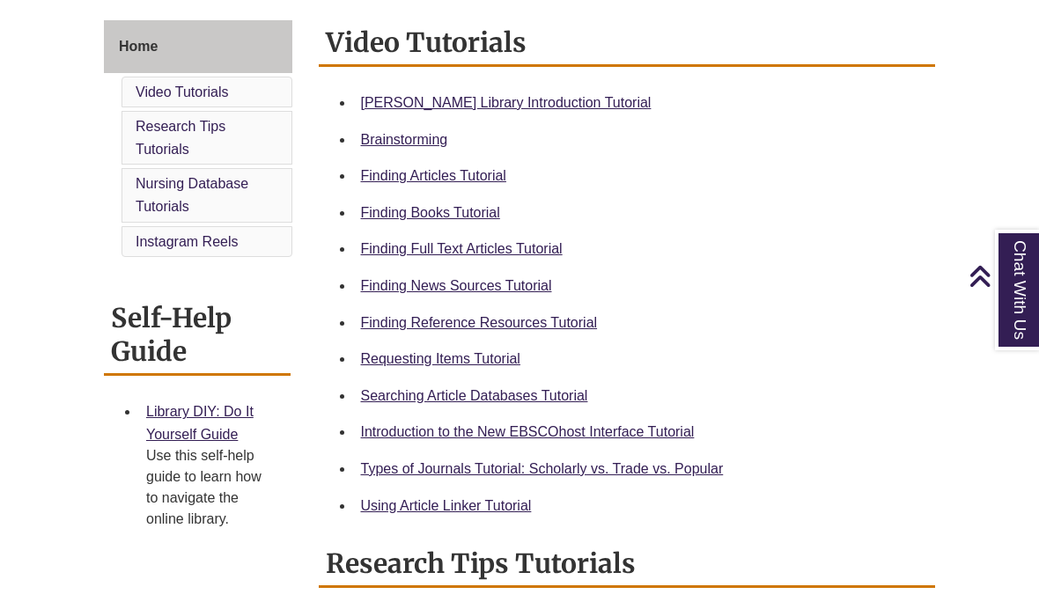
click at [398, 508] on link "Using Article Linker Tutorial" at bounding box center [446, 505] width 171 height 15
